Goal: Information Seeking & Learning: Learn about a topic

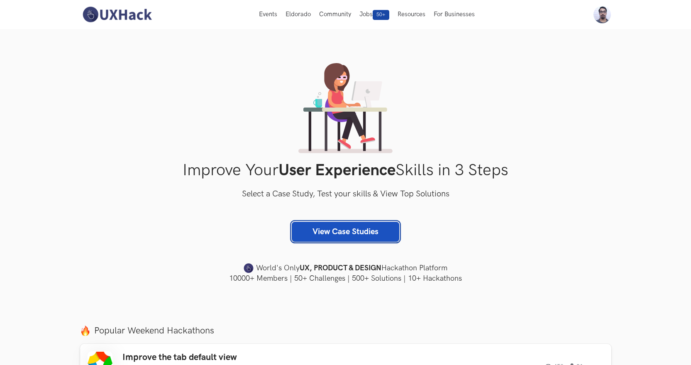
click at [341, 226] on link "View Case Studies" at bounding box center [345, 231] width 107 height 20
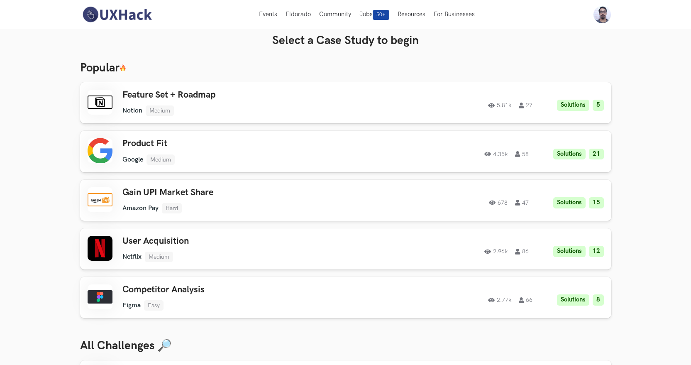
scroll to position [3, 0]
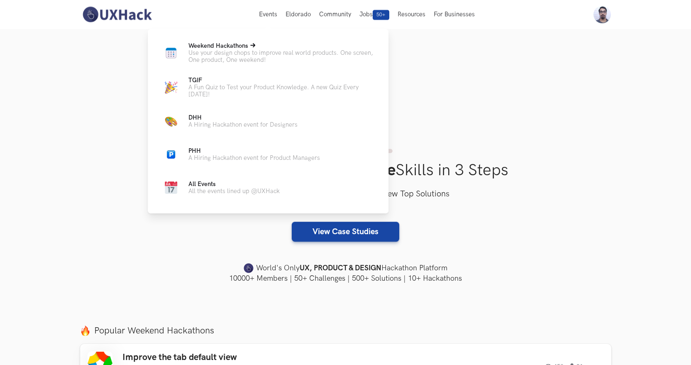
click at [235, 54] on p "Use your design chops to improve real world products. One screen, One product, …" at bounding box center [281, 56] width 187 height 14
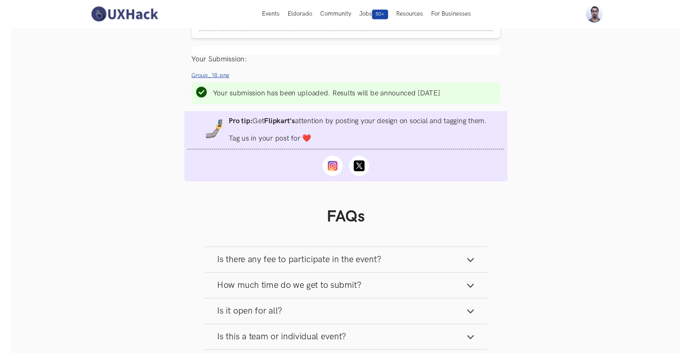
scroll to position [848, 0]
